Goal: Navigation & Orientation: Find specific page/section

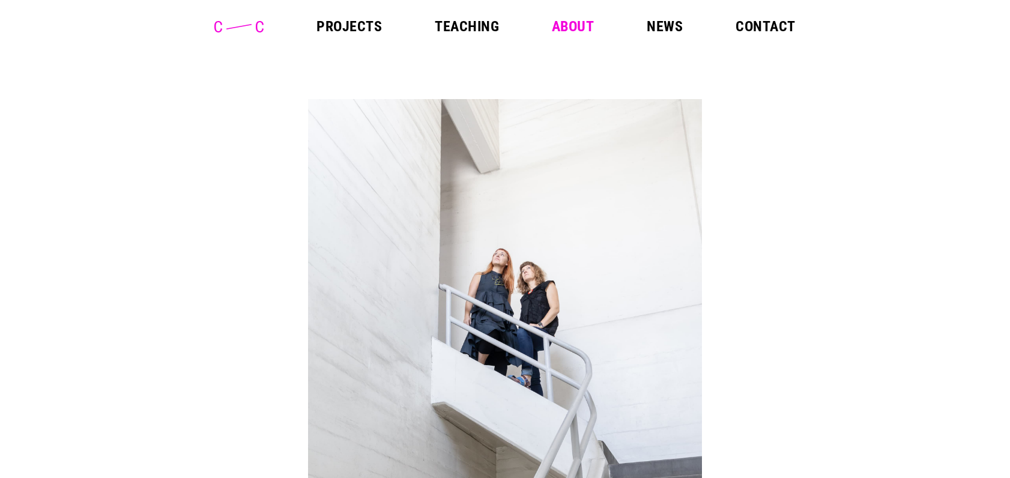
click at [339, 25] on link "Projects" at bounding box center [348, 26] width 65 height 14
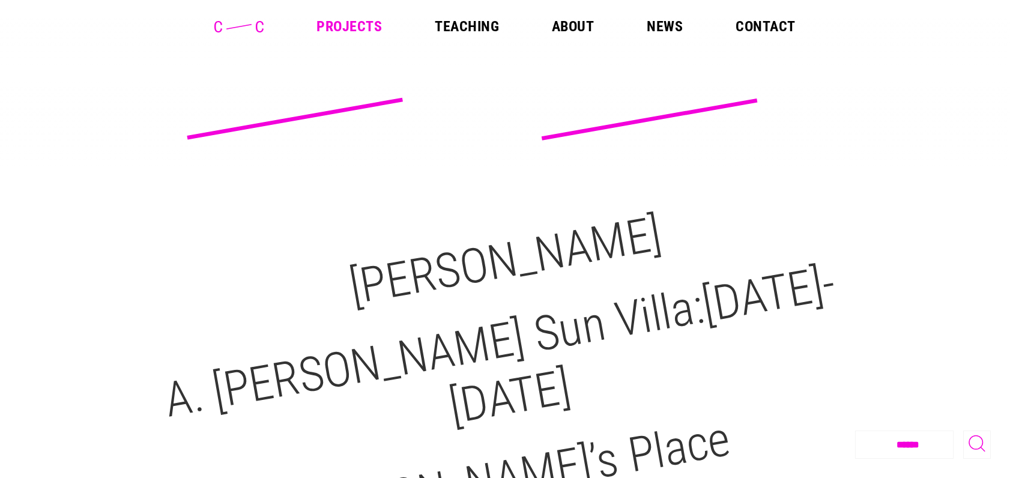
click at [567, 26] on link "About" at bounding box center [573, 26] width 42 height 14
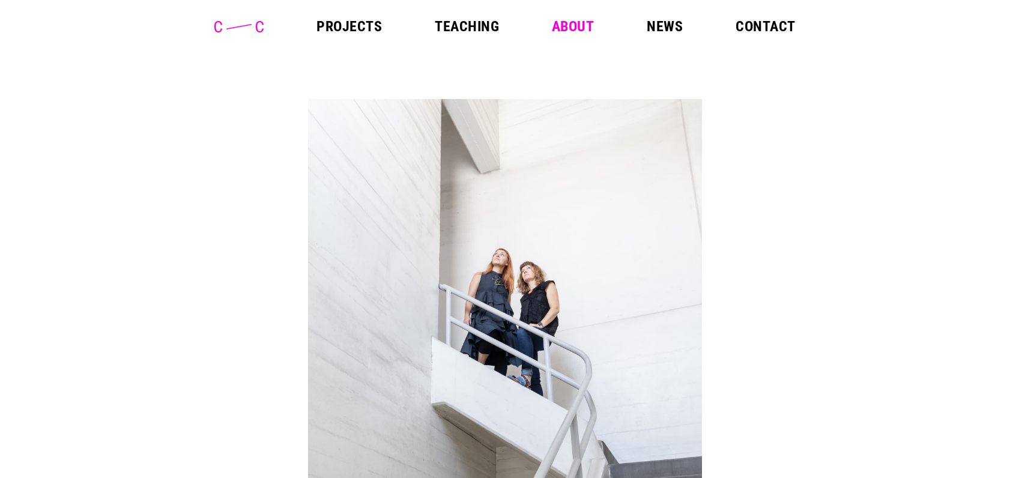
click at [255, 34] on link at bounding box center [238, 28] width 49 height 14
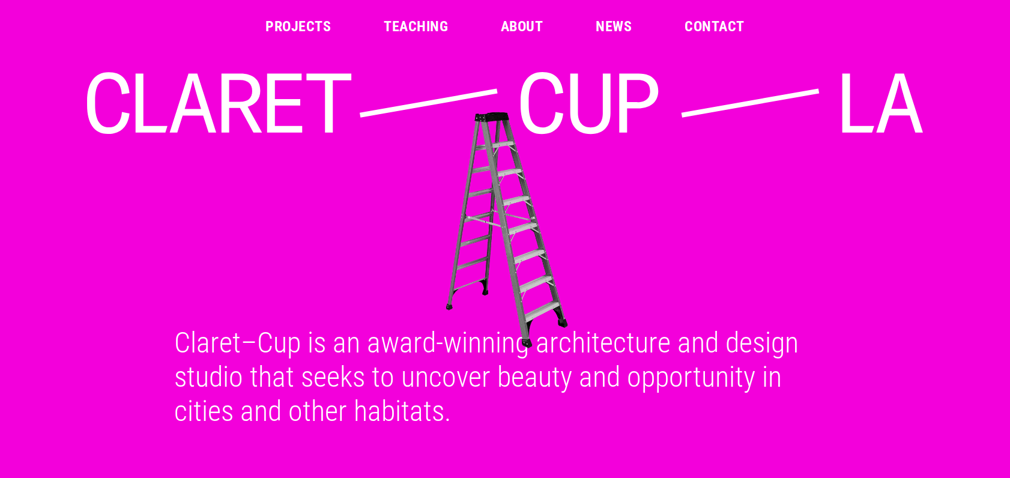
click at [296, 22] on link "Projects" at bounding box center [297, 26] width 65 height 14
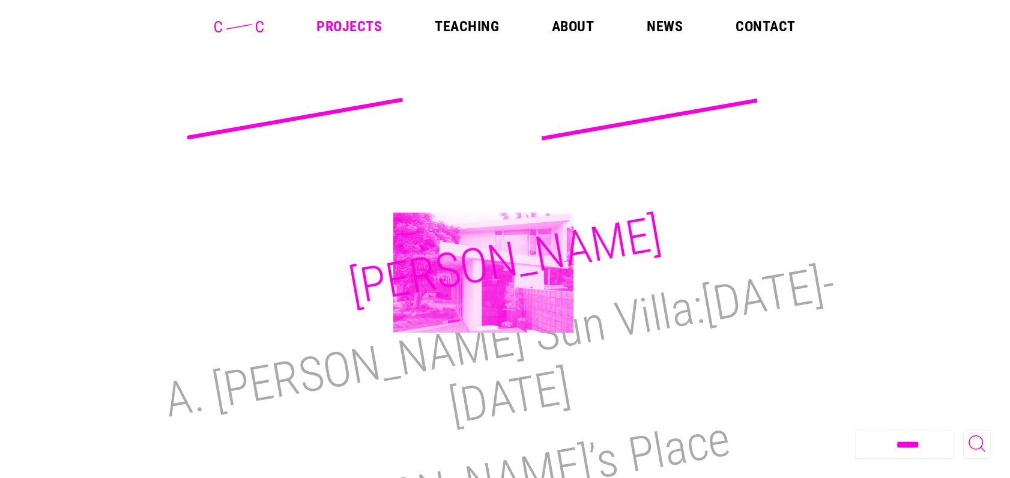
click at [483, 273] on h2 "M.H. Lair" at bounding box center [505, 260] width 320 height 111
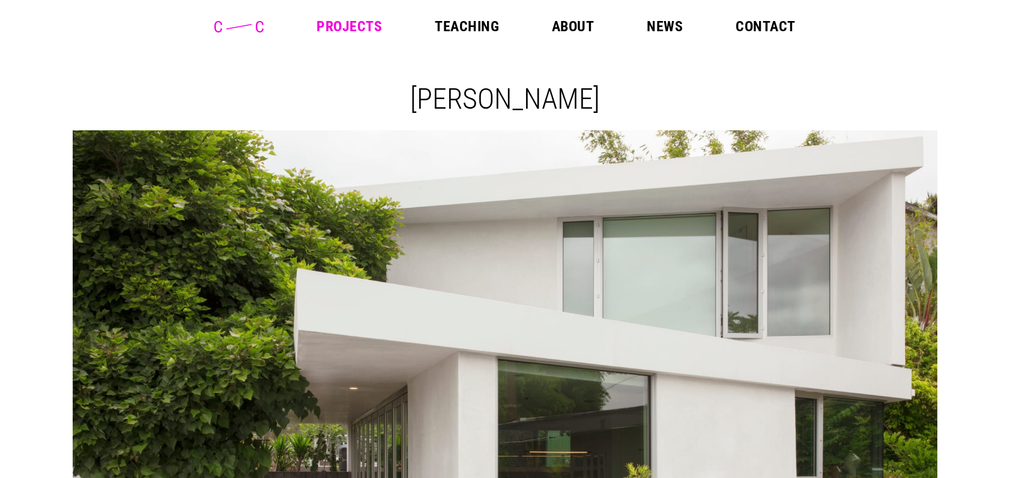
scroll to position [125, 0]
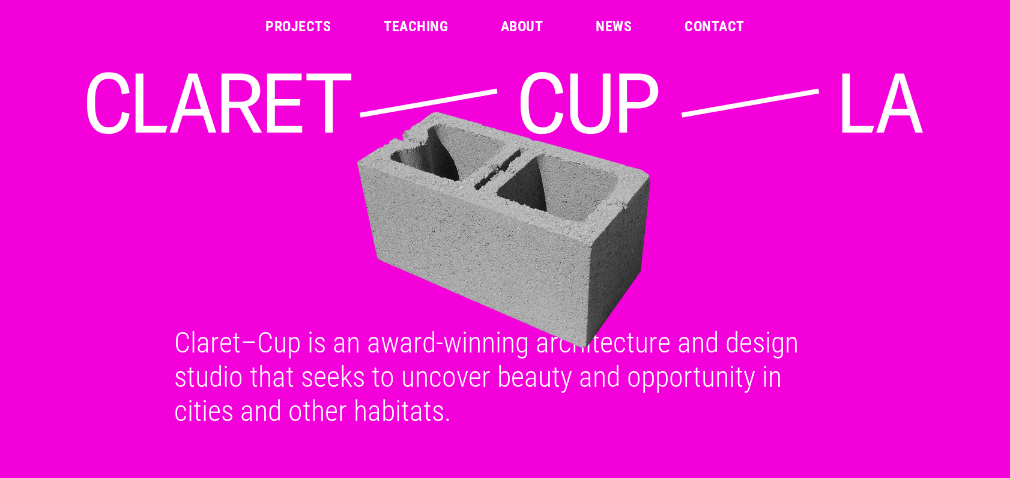
click at [511, 24] on link "About" at bounding box center [522, 26] width 42 height 14
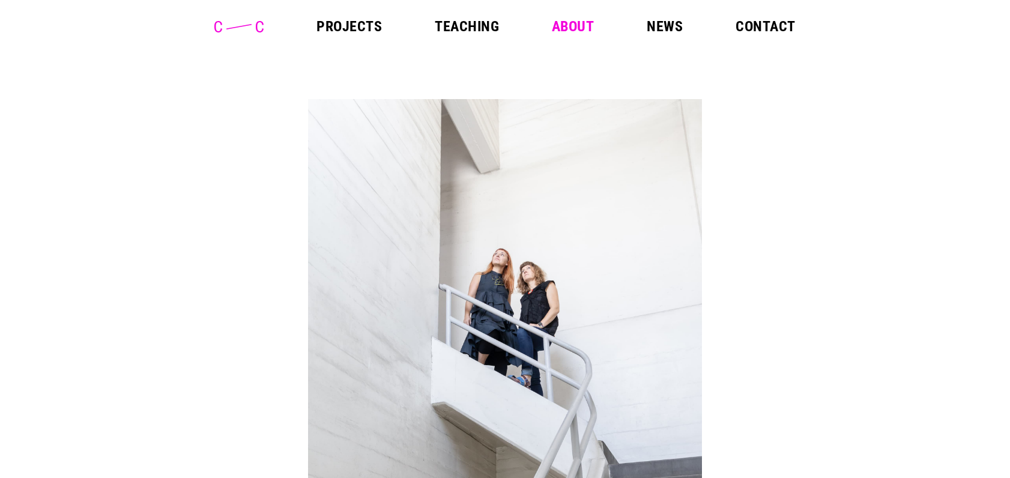
click at [238, 26] on icon at bounding box center [238, 26] width 49 height 11
